Goal: Communication & Community: Participate in discussion

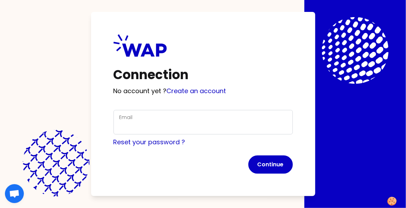
click at [183, 119] on div "Email" at bounding box center [202, 122] width 167 height 18
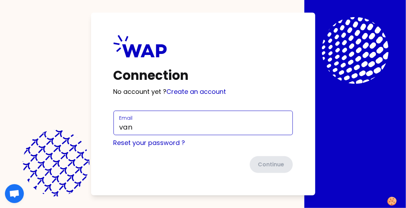
type input "vanessa.sanchez@cevalogistics.com"
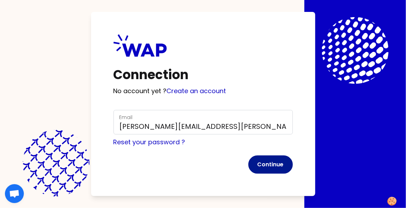
click at [264, 168] on button "Continue" at bounding box center [270, 165] width 44 height 18
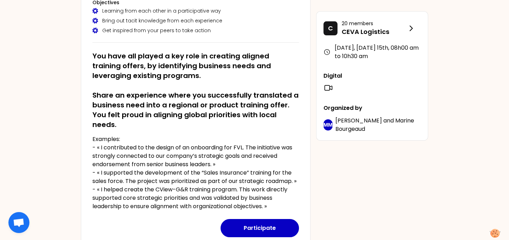
scroll to position [93, 0]
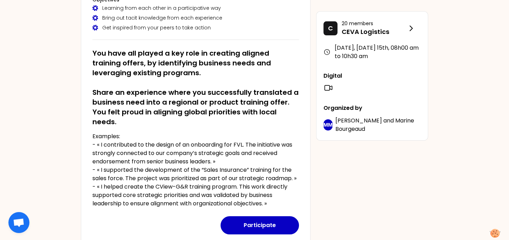
click at [123, 122] on h2 "You have all played a key role in creating aligned training offers, by identify…" at bounding box center [195, 87] width 207 height 78
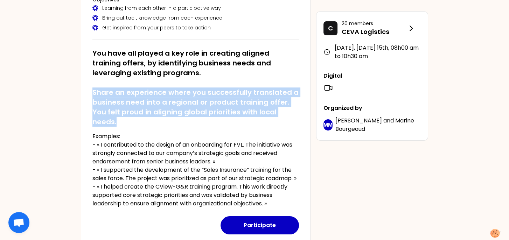
drag, startPoint x: 125, startPoint y: 121, endPoint x: 90, endPoint y: 94, distance: 43.4
click at [90, 94] on div "[DATE], [DATE] 15th to 08h00 am Translate business needs into aligned regional …" at bounding box center [196, 99] width 230 height 294
drag, startPoint x: 90, startPoint y: 94, endPoint x: 110, endPoint y: 90, distance: 19.9
copy h2 "Share an experience where you successfully translated a business need into a re…"
click at [165, 131] on div "You have all played a key role in creating aligned training offers, by identify…" at bounding box center [195, 125] width 207 height 165
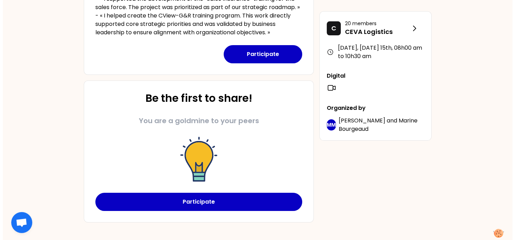
scroll to position [268, 0]
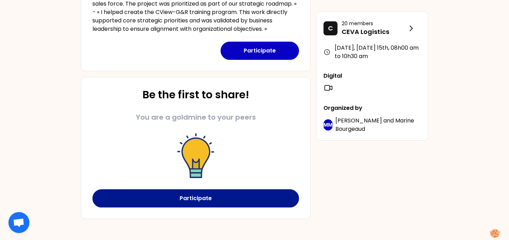
click at [205, 198] on button "Participate" at bounding box center [195, 199] width 207 height 18
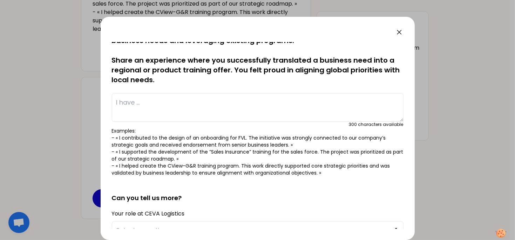
scroll to position [0, 0]
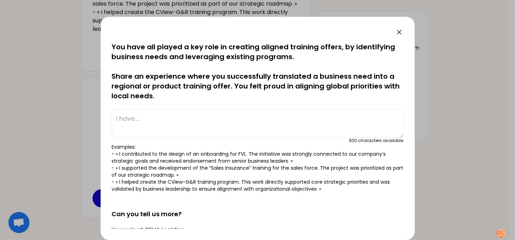
click at [142, 118] on textarea at bounding box center [257, 123] width 291 height 29
click at [132, 119] on textarea at bounding box center [257, 123] width 291 height 29
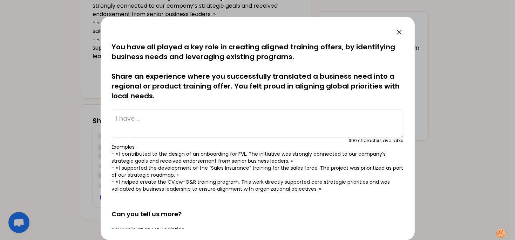
click at [133, 120] on textarea at bounding box center [257, 123] width 291 height 29
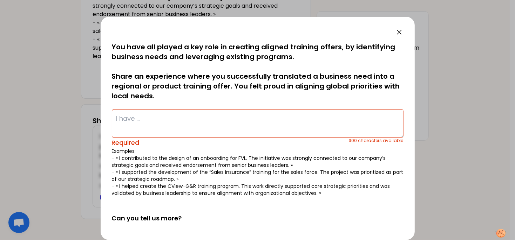
click at [141, 117] on textarea at bounding box center [257, 123] width 291 height 29
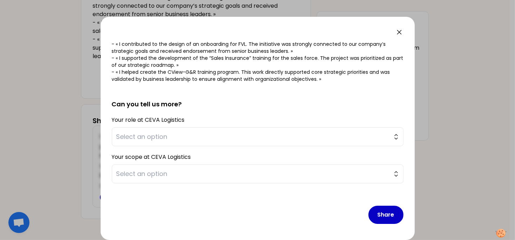
scroll to position [0, 0]
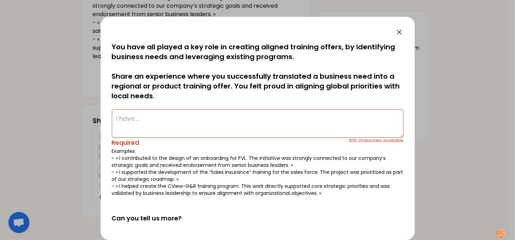
click at [170, 117] on textarea at bounding box center [257, 123] width 291 height 29
click at [153, 118] on textarea at bounding box center [257, 123] width 291 height 29
click at [141, 121] on textarea at bounding box center [257, 123] width 291 height 29
click at [143, 118] on textarea at bounding box center [257, 123] width 291 height 29
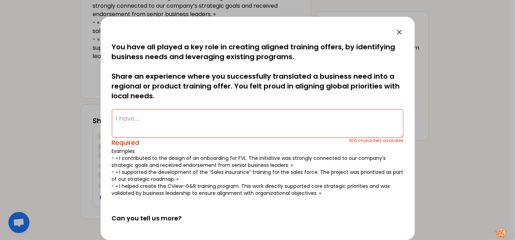
click at [144, 118] on textarea at bounding box center [257, 123] width 291 height 29
click at [161, 111] on textarea at bounding box center [257, 123] width 291 height 29
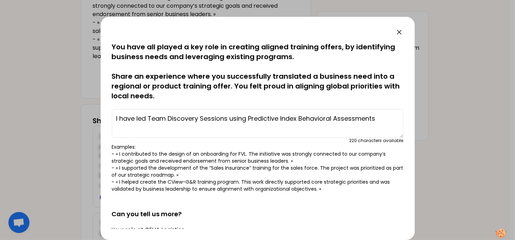
drag, startPoint x: 360, startPoint y: 119, endPoint x: 363, endPoint y: 117, distance: 3.8
click at [360, 119] on textarea "I have led Team Discovery Sessions using Predictive Index Behavioral Assessments" at bounding box center [257, 123] width 291 height 29
click at [378, 120] on textarea "I have led Team Discovery Sessions using Predictive Index Behavioral Assessments" at bounding box center [257, 123] width 291 height 29
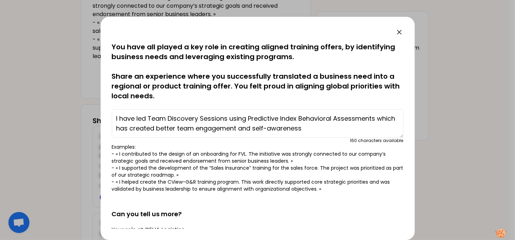
click at [326, 130] on textarea "I have led Team Discovery Sessions using Predictive Index Behavioral Assessment…" at bounding box center [257, 123] width 291 height 29
click at [268, 130] on textarea "I have led Team Discovery Sessions using Predictive Index Behavioral Assessment…" at bounding box center [257, 123] width 291 height 29
click at [328, 129] on textarea "I have led Team Discovery Sessions using Predictive Index Behavioral Assessment…" at bounding box center [257, 123] width 291 height 29
click at [334, 127] on textarea "I have led Team Discovery Sessions using Predictive Index Behavioral Assessment…" at bounding box center [257, 123] width 291 height 29
click at [334, 128] on textarea "I have led Team Discovery Sessions using Predictive Index Behavioral Assessment…" at bounding box center [257, 123] width 291 height 29
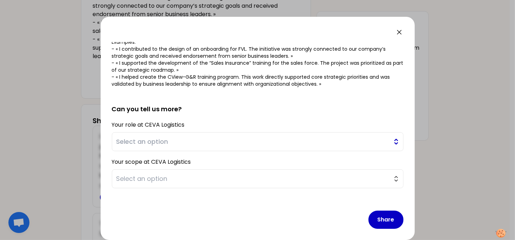
scroll to position [110, 0]
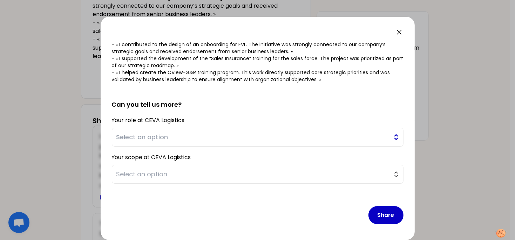
type textarea "I have led Team Discovery Sessions using Predictive Index Behavioral Assessment…"
click at [139, 136] on span "Select an option" at bounding box center [252, 137] width 273 height 10
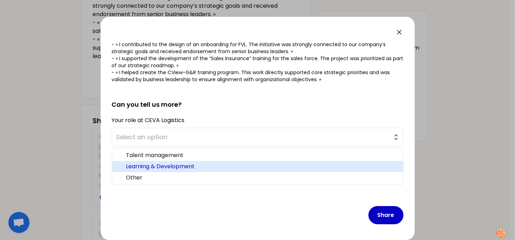
click at [140, 163] on span "Learning & Development" at bounding box center [261, 167] width 271 height 8
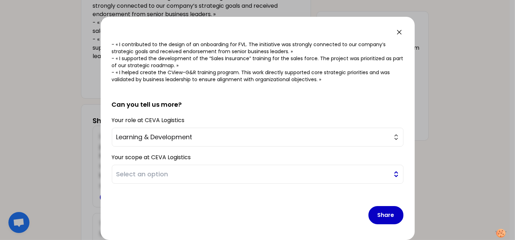
click at [171, 172] on span "Select an option" at bounding box center [252, 175] width 273 height 10
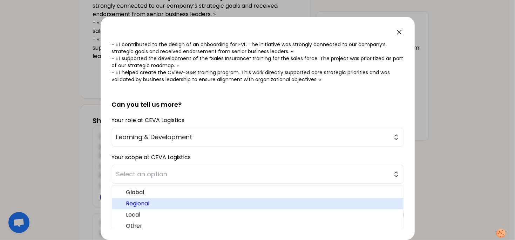
click at [145, 203] on span "Regional" at bounding box center [261, 204] width 271 height 8
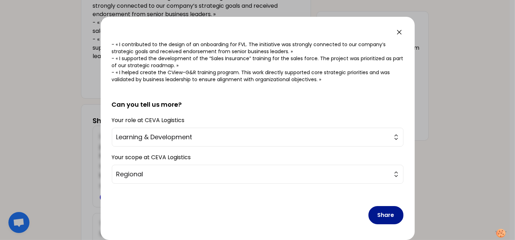
click at [380, 213] on button "Share" at bounding box center [385, 215] width 35 height 18
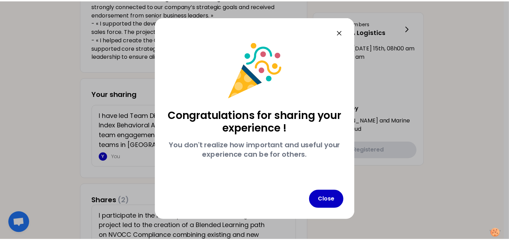
scroll to position [0, 0]
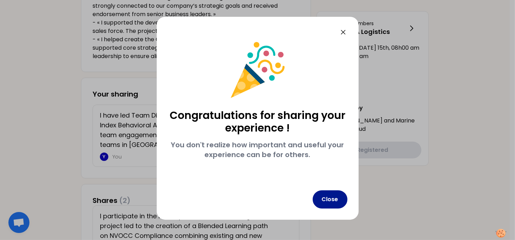
click at [334, 199] on button "Close" at bounding box center [329, 200] width 35 height 18
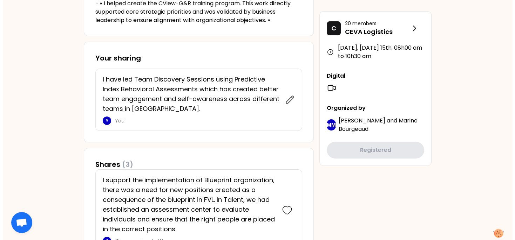
scroll to position [187, 0]
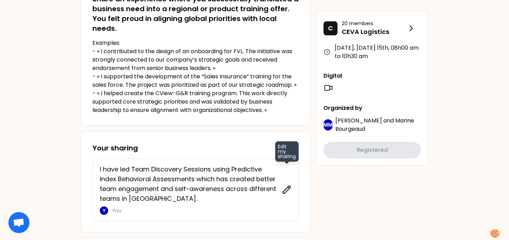
click at [287, 188] on icon at bounding box center [287, 190] width 10 height 10
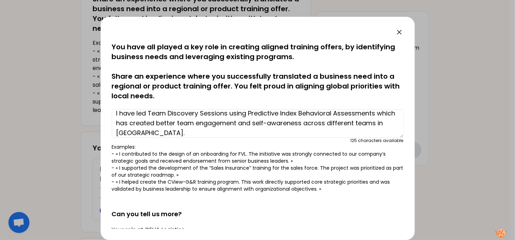
scroll to position [9, 0]
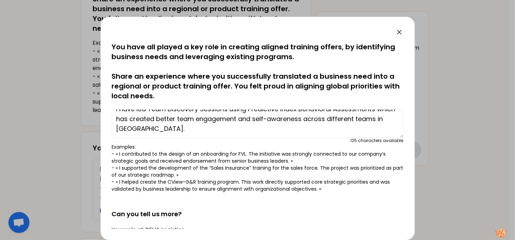
click at [210, 130] on textarea "I have led Team Discovery Sessions using Predictive Index Behavioral Assessment…" at bounding box center [257, 123] width 291 height 29
click at [190, 128] on textarea "I have led Team Discovery Sessions using Predictive Index Behavioral Assessment…" at bounding box center [257, 123] width 291 height 29
paste textarea "Team Discovery helps leaders understand how their team’s behavioral makeup supp…"
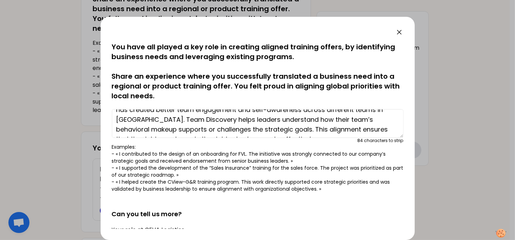
scroll to position [15, 0]
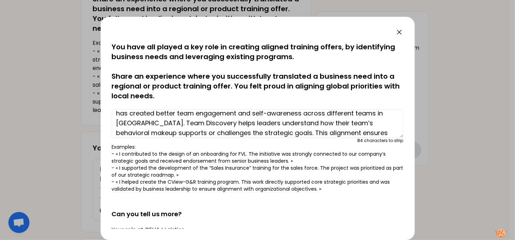
drag, startPoint x: 175, startPoint y: 123, endPoint x: 270, endPoint y: 122, distance: 94.6
click at [270, 122] on textarea "I have led Team Discovery Sessions using Predictive Index Behavioral Assessment…" at bounding box center [257, 123] width 291 height 29
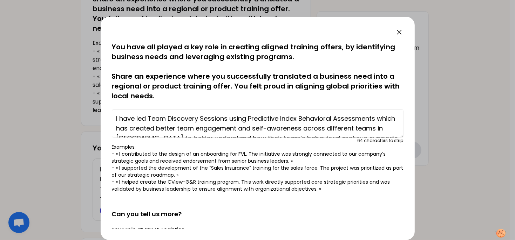
scroll to position [29, 0]
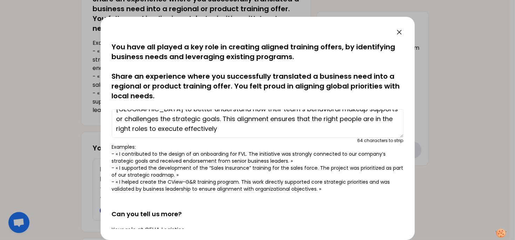
drag, startPoint x: 223, startPoint y: 119, endPoint x: 249, endPoint y: 136, distance: 31.1
click at [249, 136] on textarea "I have led Team Discovery Sessions using Predictive Index Behavioral Assessment…" at bounding box center [257, 123] width 291 height 29
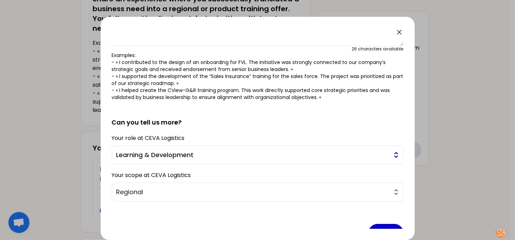
scroll to position [110, 0]
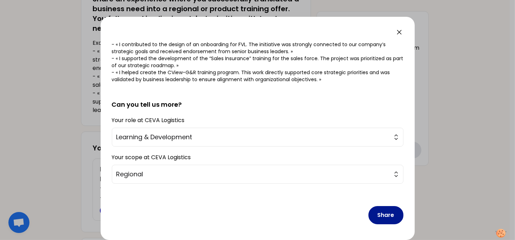
type textarea "I have led Team Discovery Sessions using Predictive Index Behavioral Assessment…"
click at [384, 217] on button "Share" at bounding box center [385, 215] width 35 height 18
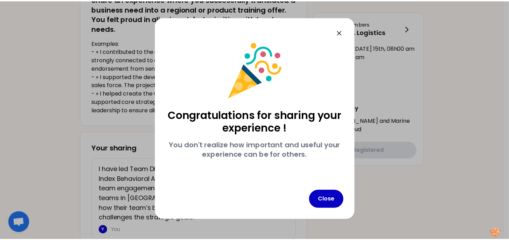
scroll to position [0, 0]
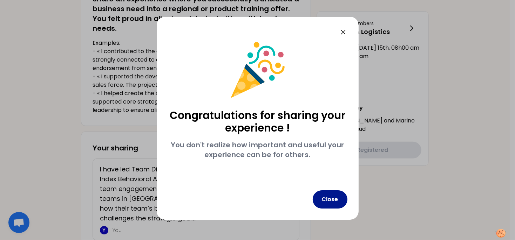
click at [337, 203] on button "Close" at bounding box center [329, 200] width 35 height 18
